Goal: Find specific page/section: Find specific page/section

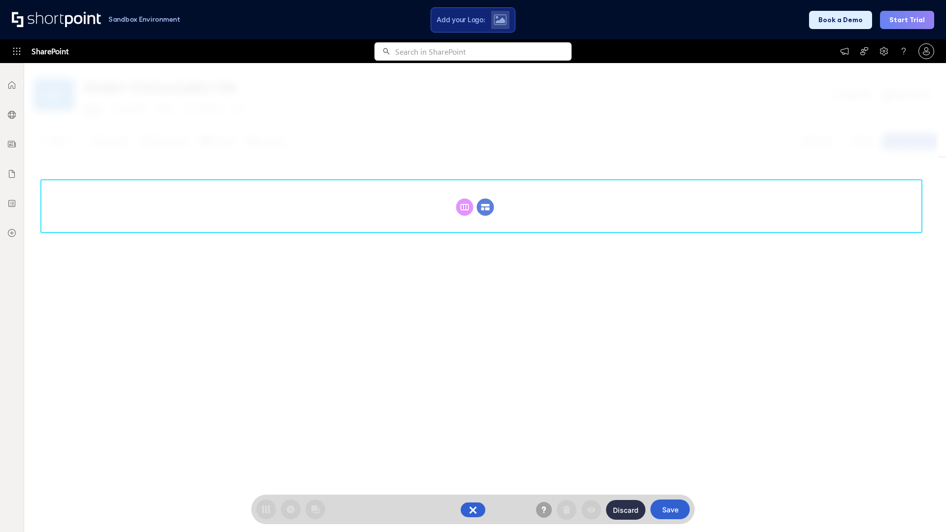
click at [485, 198] on circle at bounding box center [485, 206] width 17 height 17
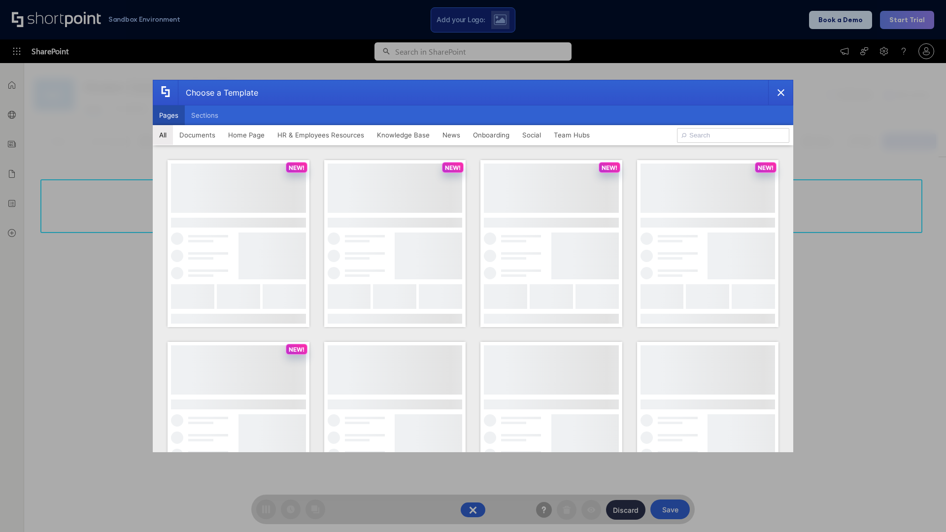
scroll to position [135, 0]
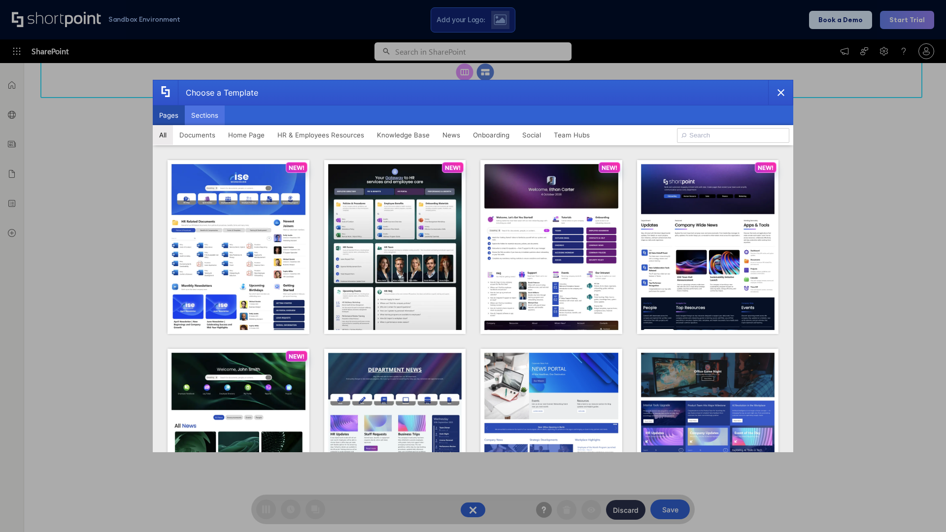
click at [204, 115] on button "Sections" at bounding box center [205, 115] width 40 height 20
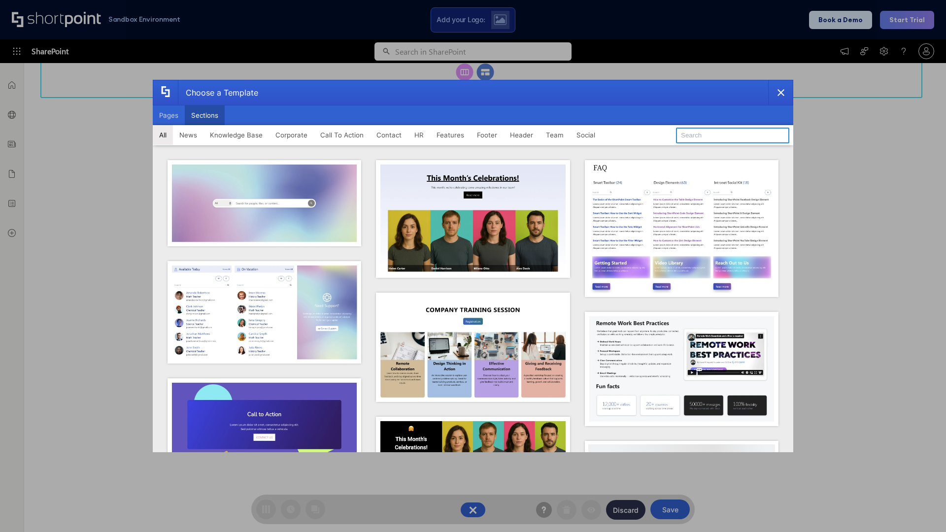
type input "Company Policy"
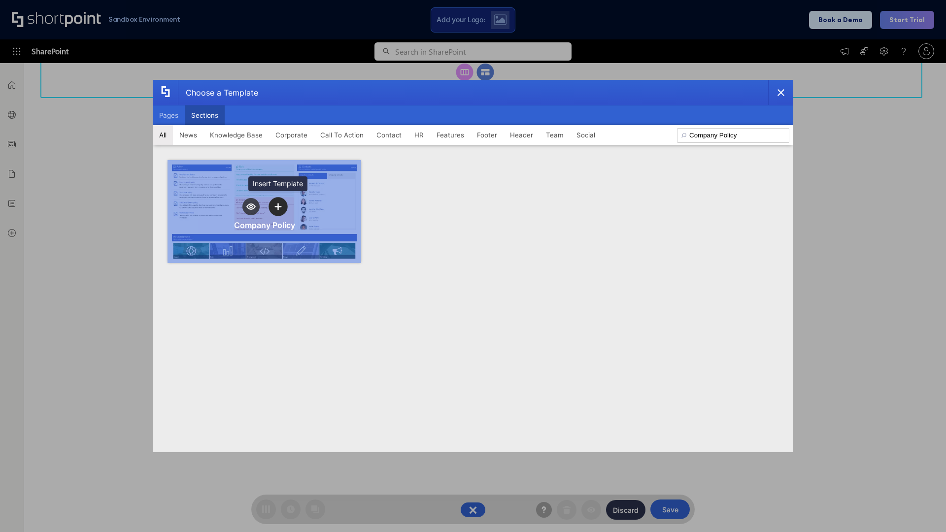
click at [278, 206] on icon "template selector" at bounding box center [277, 206] width 7 height 7
